Goal: Information Seeking & Learning: Learn about a topic

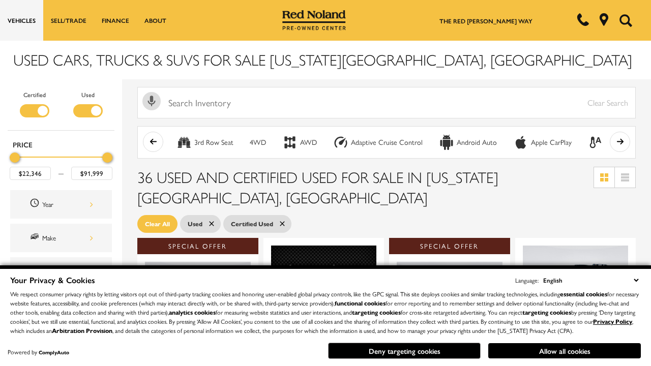
scroll to position [442, 0]
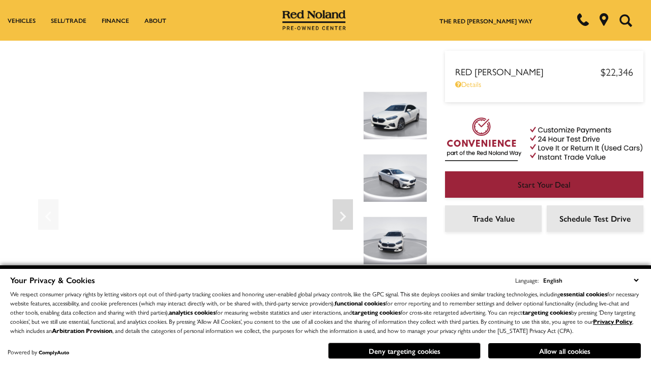
scroll to position [532, 0]
